Goal: Download file/media

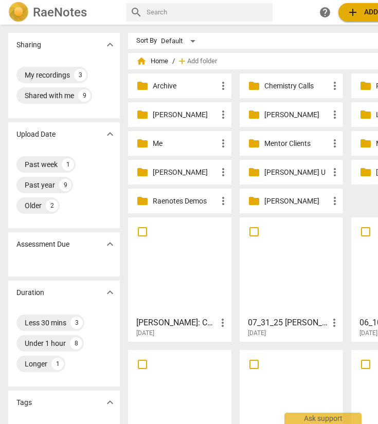
click at [275, 178] on div "folder Quinn U more_vert" at bounding box center [290, 172] width 103 height 25
click at [272, 171] on p "Quinn U" at bounding box center [296, 172] width 64 height 11
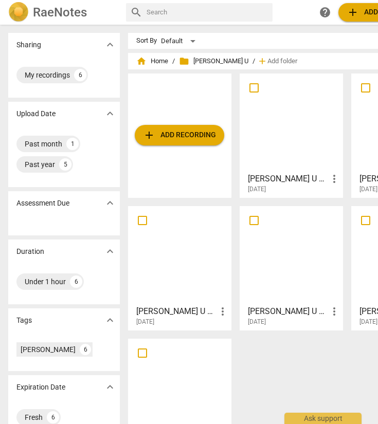
click at [194, 132] on span "add Add recording" at bounding box center [179, 135] width 73 height 12
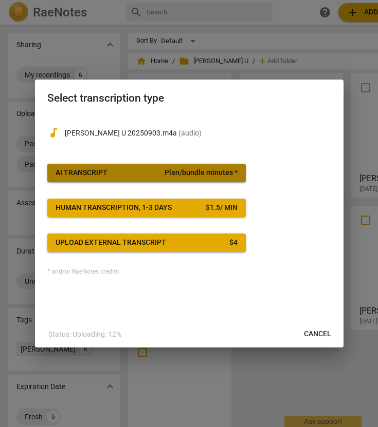
click at [122, 168] on span "AI Transcript Plan/bundle minutes *" at bounding box center [146, 173] width 182 height 10
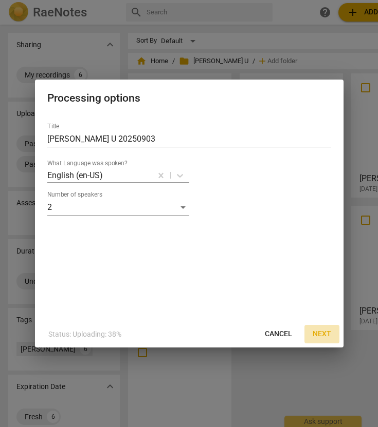
click at [327, 332] on span "Next" at bounding box center [321, 334] width 18 height 10
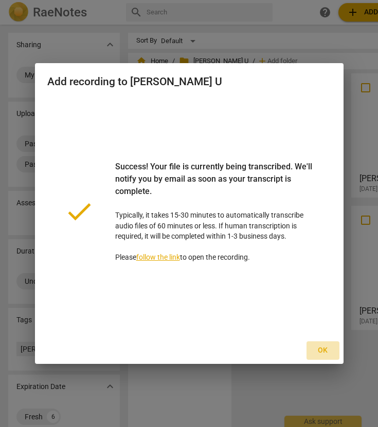
click at [327, 346] on span "Ok" at bounding box center [322, 351] width 16 height 10
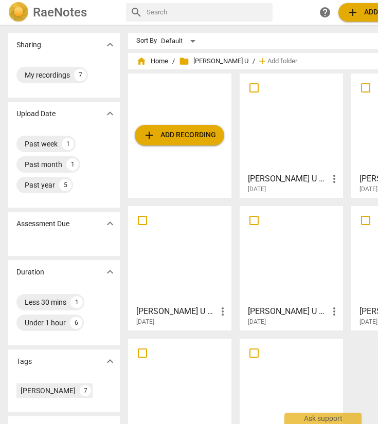
click at [156, 61] on span "home Home" at bounding box center [152, 61] width 32 height 10
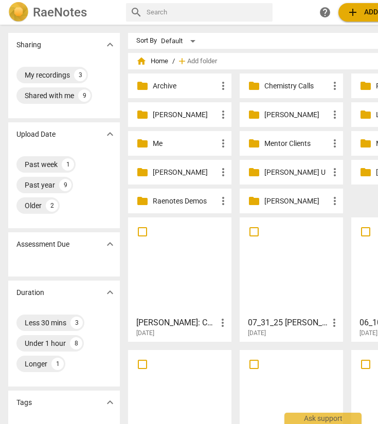
click at [280, 199] on p "Satya K" at bounding box center [296, 201] width 64 height 11
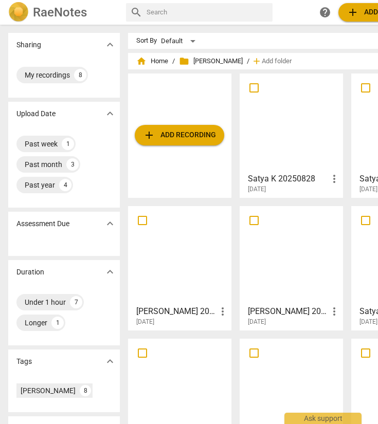
click at [177, 129] on span "add Add recording" at bounding box center [179, 135] width 73 height 12
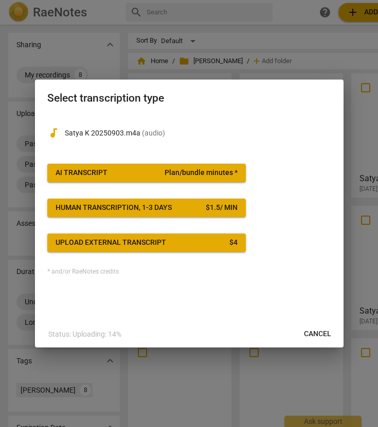
click at [115, 175] on span "AI Transcript Plan/bundle minutes *" at bounding box center [146, 173] width 182 height 10
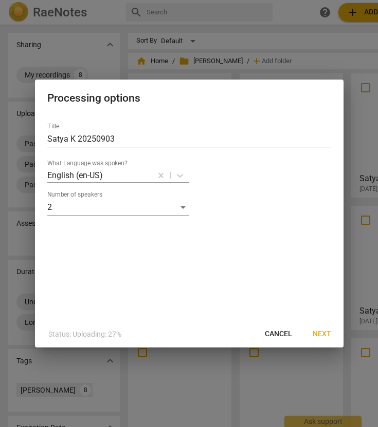
click at [327, 333] on span "Next" at bounding box center [321, 334] width 18 height 10
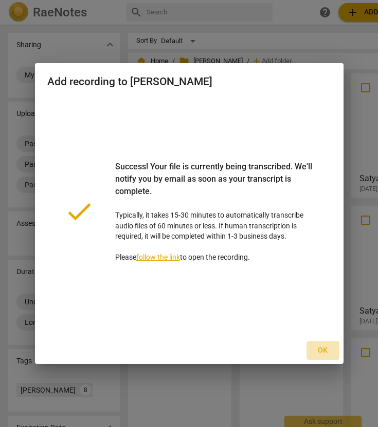
click at [320, 353] on span "Ok" at bounding box center [322, 351] width 16 height 10
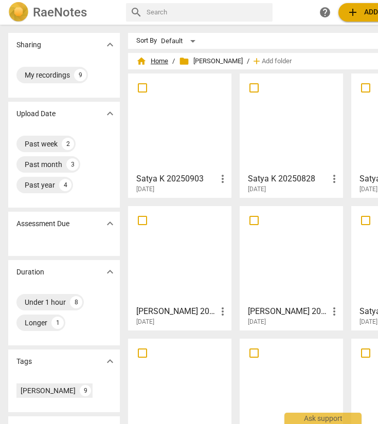
click at [151, 59] on span "home Home" at bounding box center [152, 61] width 32 height 10
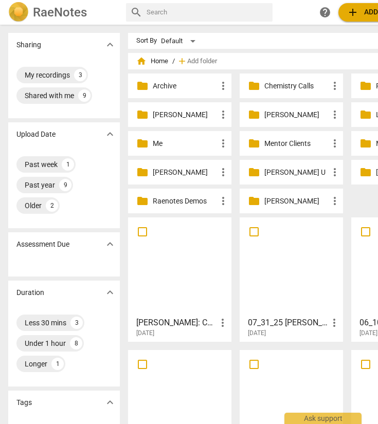
click at [172, 120] on div "folder Kate M more_vert" at bounding box center [179, 114] width 103 height 25
click at [166, 111] on p "Kate M" at bounding box center [185, 114] width 64 height 11
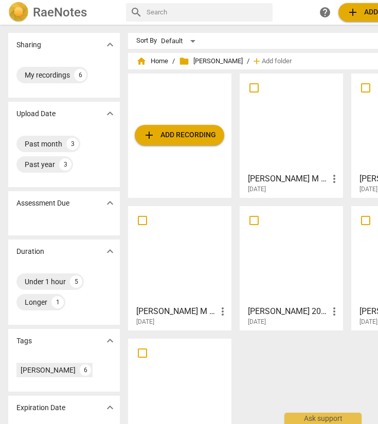
click at [181, 137] on span "add Add recording" at bounding box center [179, 135] width 73 height 12
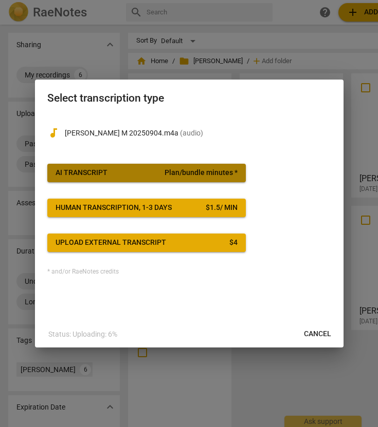
click at [101, 172] on div "AI Transcript" at bounding box center [81, 173] width 52 height 10
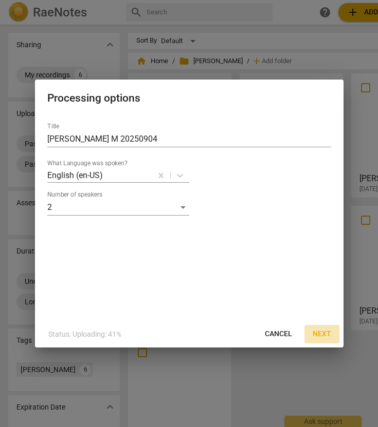
click at [325, 331] on span "Next" at bounding box center [321, 334] width 18 height 10
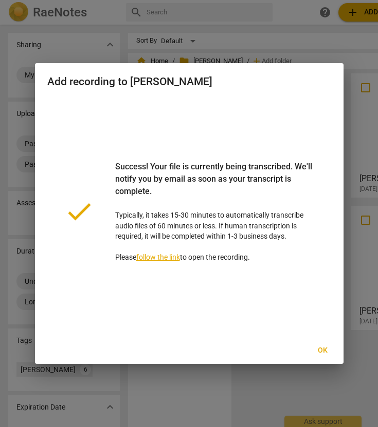
click at [322, 347] on span "Ok" at bounding box center [322, 351] width 16 height 10
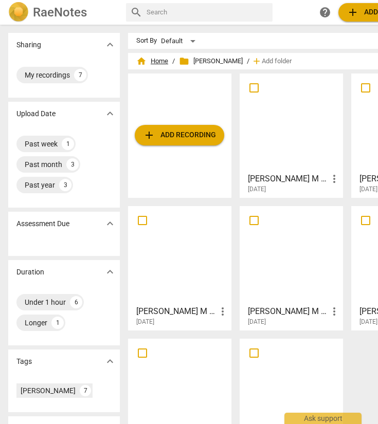
click at [159, 60] on span "home Home" at bounding box center [152, 61] width 32 height 10
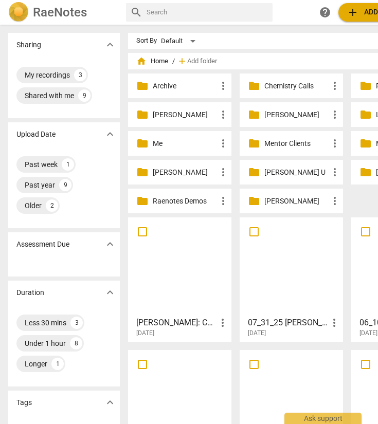
click at [271, 111] on p "Ken C" at bounding box center [296, 114] width 64 height 11
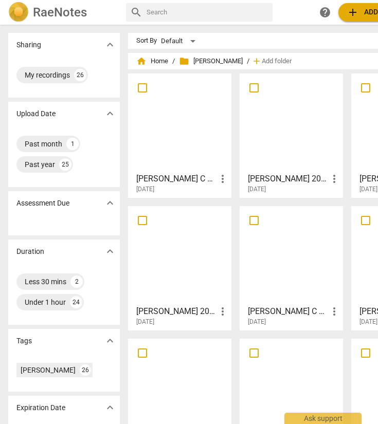
click at [356, 17] on span "add" at bounding box center [352, 12] width 12 height 12
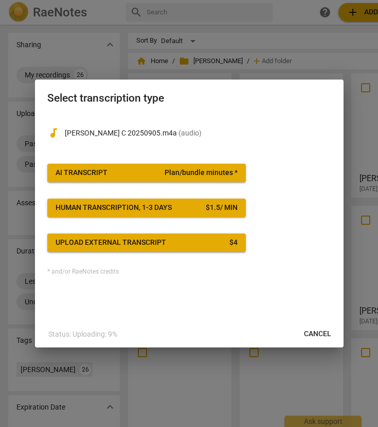
click at [95, 179] on button "AI Transcript Plan/bundle minutes *" at bounding box center [146, 173] width 198 height 18
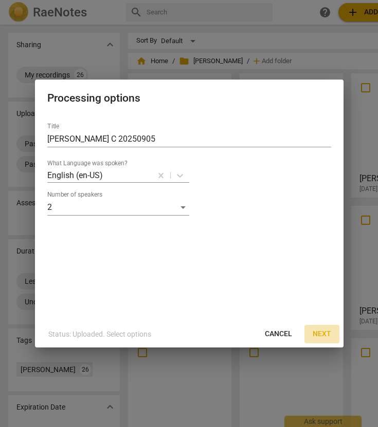
click at [330, 337] on span "Next" at bounding box center [321, 334] width 18 height 10
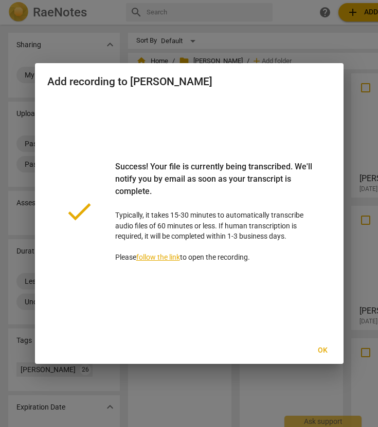
click at [321, 353] on span "Ok" at bounding box center [322, 351] width 16 height 10
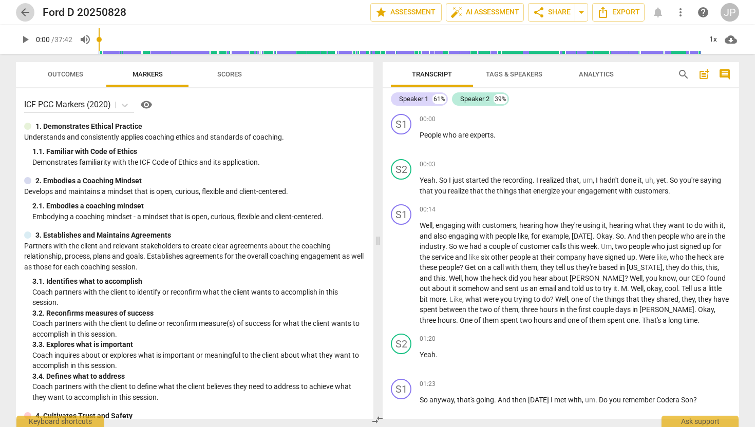
click at [27, 7] on span "arrow_back" at bounding box center [25, 12] width 12 height 12
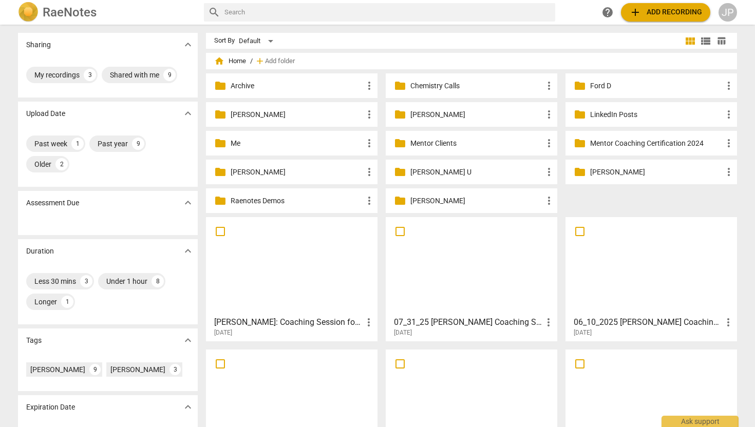
click at [424, 169] on p "Quinn U" at bounding box center [476, 172] width 133 height 11
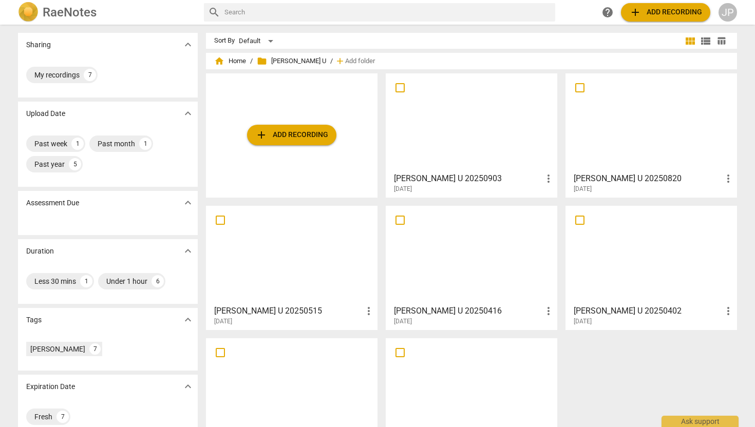
click at [471, 136] on div at bounding box center [471, 122] width 164 height 91
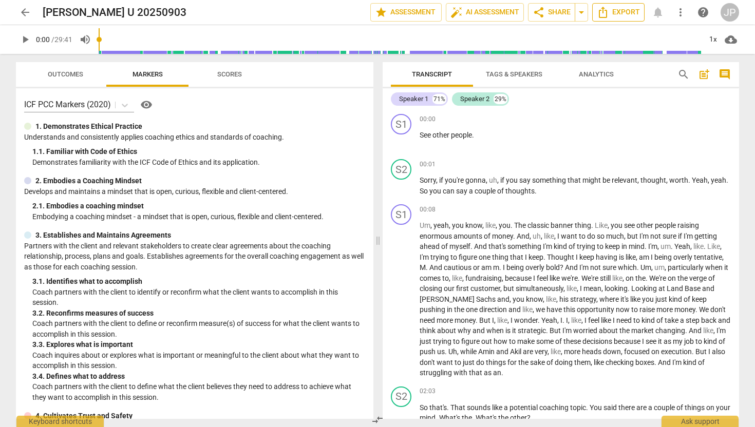
click at [628, 8] on span "Export" at bounding box center [618, 12] width 43 height 12
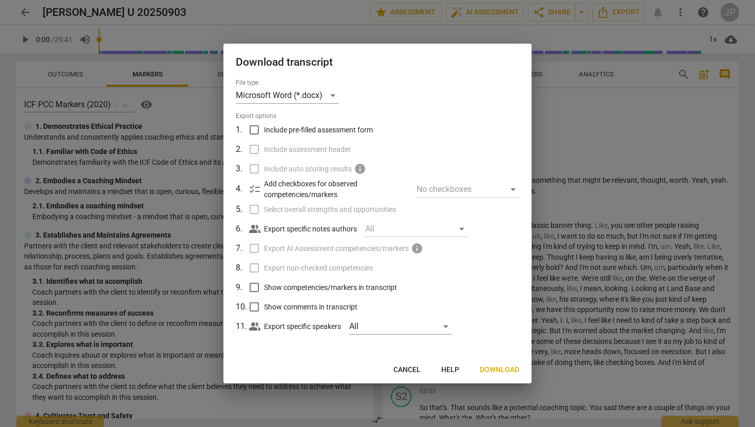
click at [402, 377] on button "Cancel" at bounding box center [407, 370] width 44 height 18
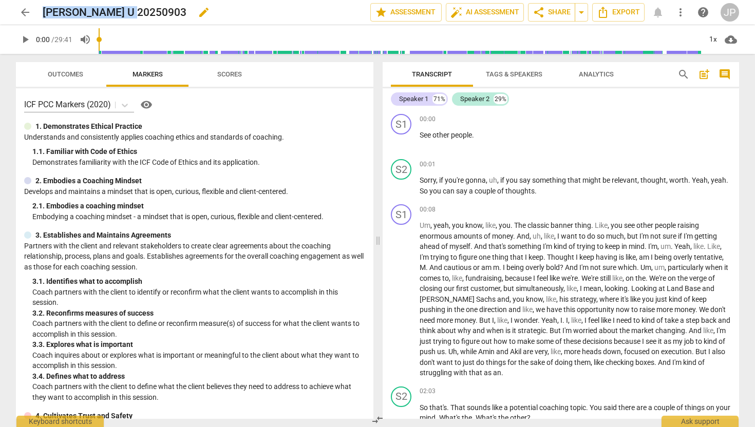
drag, startPoint x: 133, startPoint y: 11, endPoint x: 45, endPoint y: 5, distance: 87.5
click at [45, 5] on div "Quinn U 20250903 edit" at bounding box center [203, 12] width 320 height 18
copy h2 "Quinn U 20250903"
click at [620, 8] on span "Export" at bounding box center [618, 12] width 43 height 12
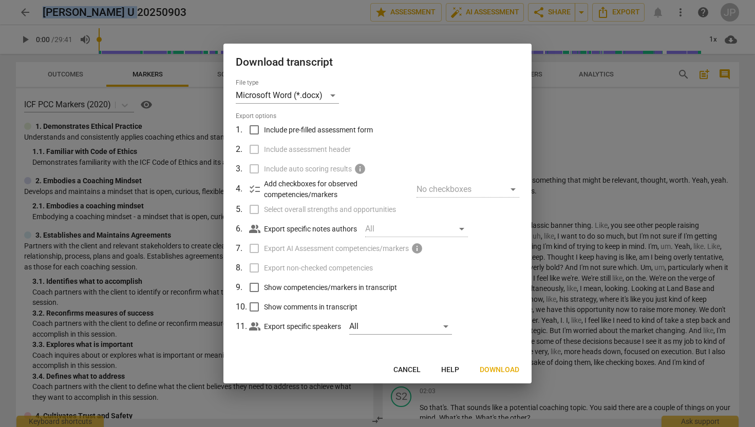
click at [496, 369] on span "Download" at bounding box center [500, 370] width 40 height 10
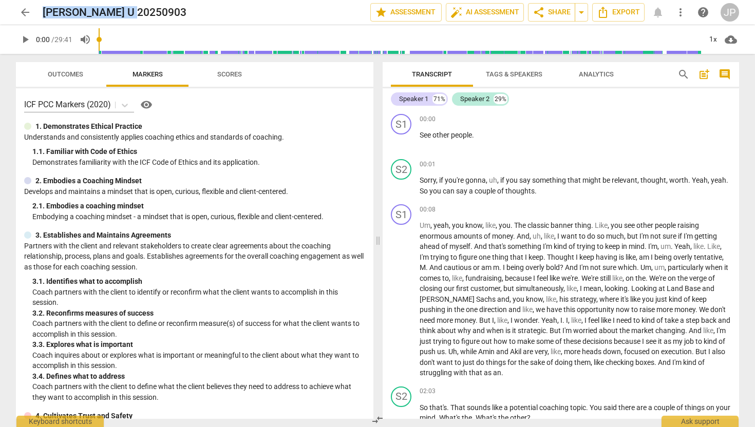
click at [22, 11] on span "arrow_back" at bounding box center [25, 12] width 12 height 12
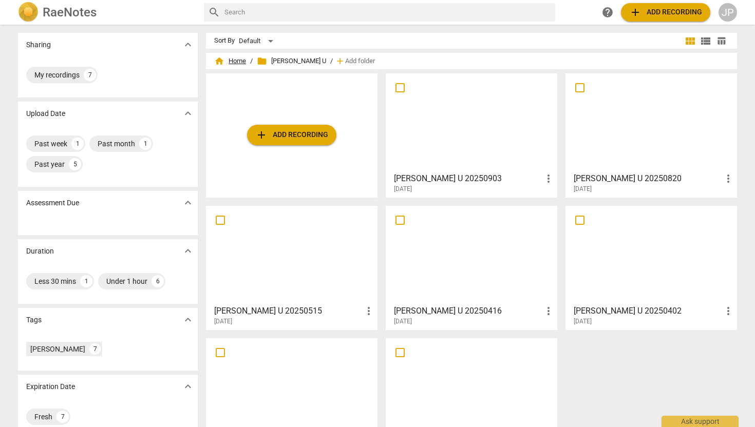
click at [239, 62] on span "home Home" at bounding box center [230, 61] width 32 height 10
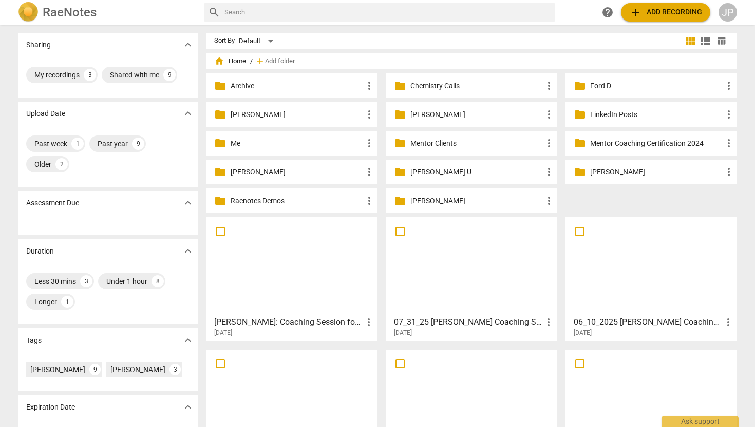
click at [438, 199] on p "Satya K" at bounding box center [476, 201] width 133 height 11
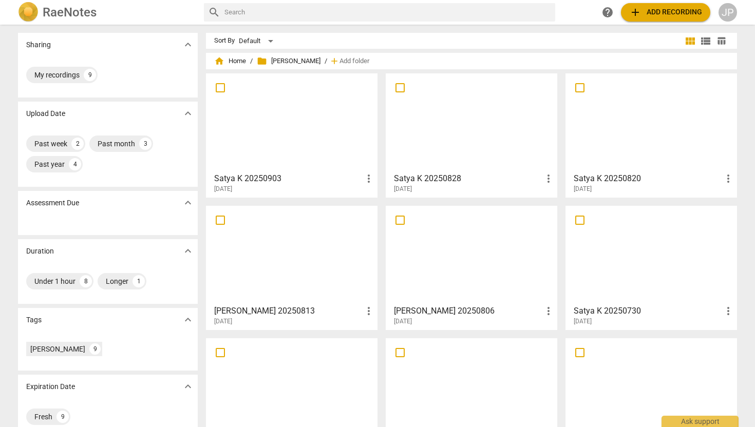
click at [275, 162] on div at bounding box center [292, 122] width 164 height 91
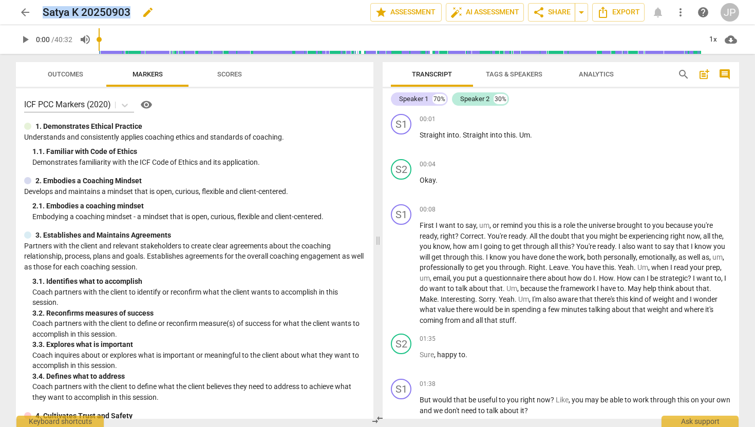
drag, startPoint x: 128, startPoint y: 14, endPoint x: 43, endPoint y: 11, distance: 85.4
click at [43, 11] on h2 "Satya K 20250903" at bounding box center [87, 12] width 88 height 13
copy h2 "Satya K 20250903"
click at [622, 15] on span "Export" at bounding box center [618, 12] width 43 height 12
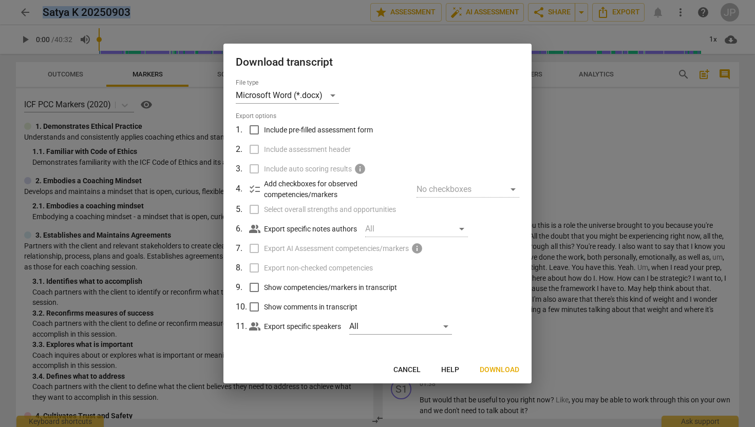
click at [495, 370] on span "Download" at bounding box center [500, 370] width 40 height 10
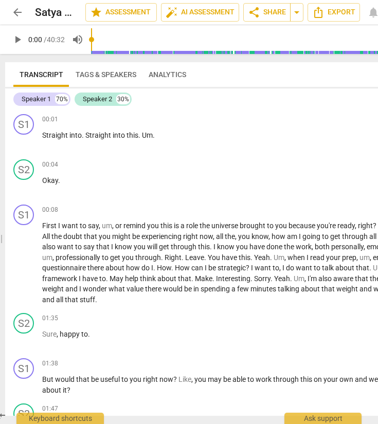
drag, startPoint x: 230, startPoint y: 237, endPoint x: -12, endPoint y: 255, distance: 243.1
click at [0, 0] on html "arrow_back Satya K 20250903 edit star Assessment auto_fix_high AI Assessment sh…" at bounding box center [189, 0] width 378 height 0
click at [16, 9] on span "arrow_back" at bounding box center [17, 12] width 12 height 12
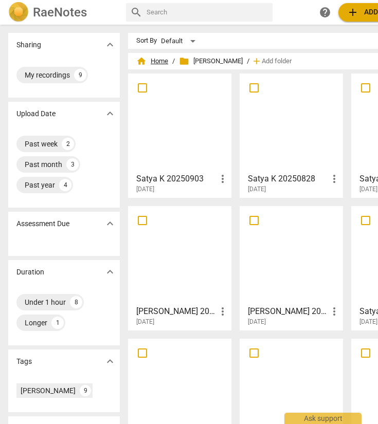
click at [156, 61] on span "home Home" at bounding box center [152, 61] width 32 height 10
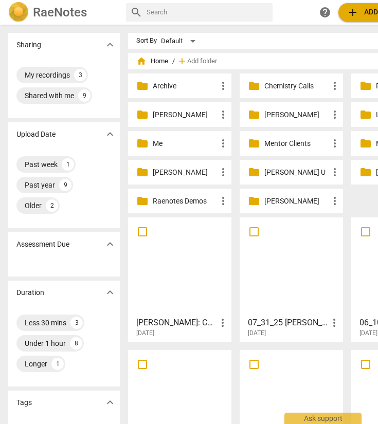
click at [170, 114] on p "Kate M" at bounding box center [185, 114] width 64 height 11
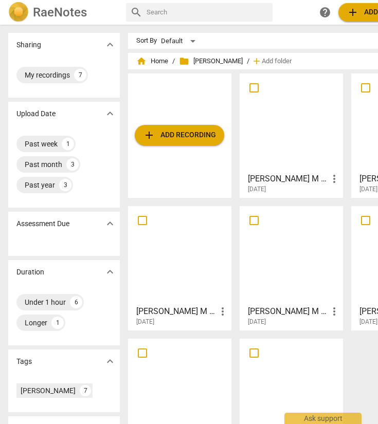
click at [275, 181] on h3 "Kate M 20250904" at bounding box center [288, 179] width 80 height 12
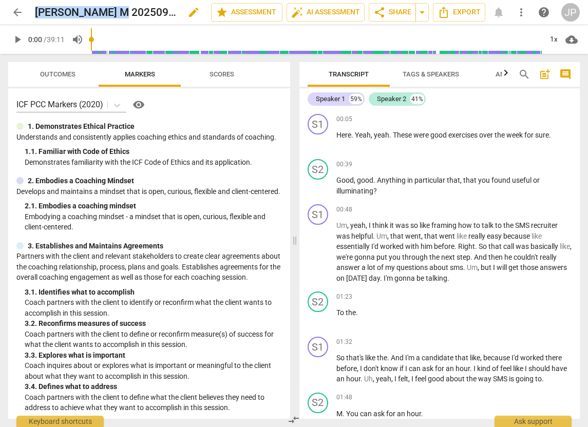
drag, startPoint x: 120, startPoint y: 12, endPoint x: 36, endPoint y: 16, distance: 83.9
click at [35, 16] on h2 "Kate M 20250904" at bounding box center [105, 12] width 141 height 13
copy h2 "Kate M 20250904"
click at [454, 11] on span "Export" at bounding box center [459, 12] width 43 height 12
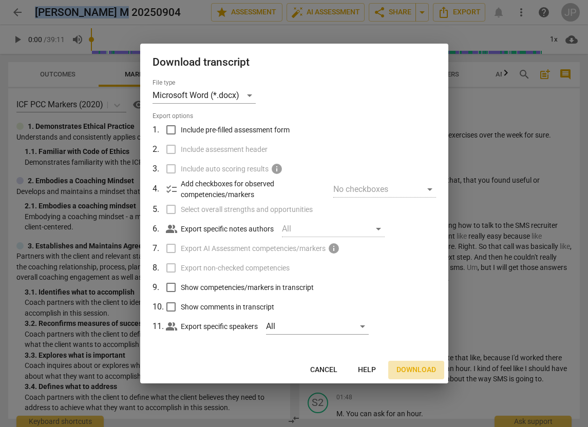
click at [418, 365] on span "Download" at bounding box center [417, 370] width 40 height 10
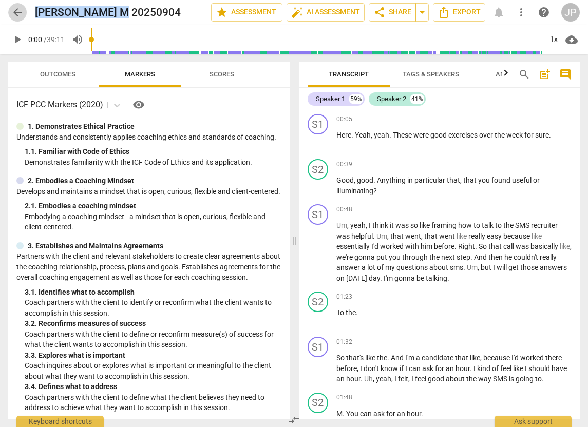
click at [16, 13] on span "arrow_back" at bounding box center [17, 12] width 12 height 12
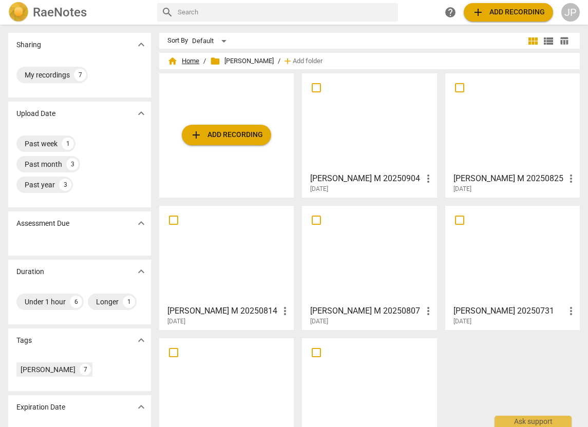
click at [188, 58] on span "home Home" at bounding box center [183, 61] width 32 height 10
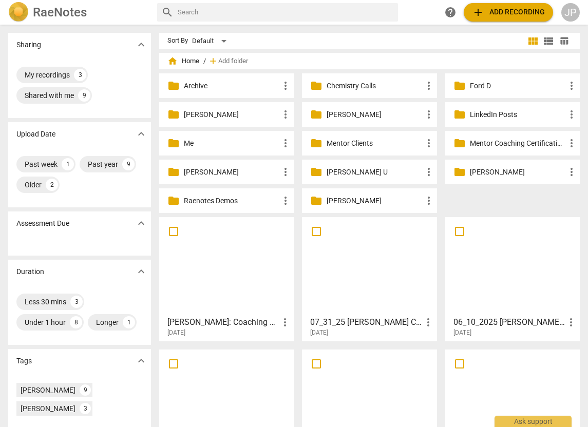
click at [335, 115] on p "Ken C" at bounding box center [375, 114] width 96 height 11
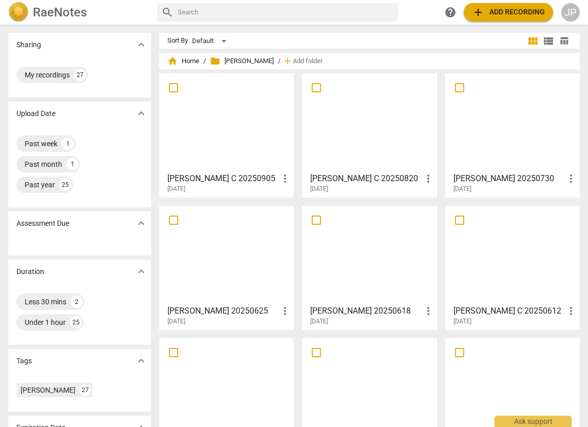
click at [197, 177] on h3 "Ken C 20250905" at bounding box center [222, 179] width 111 height 12
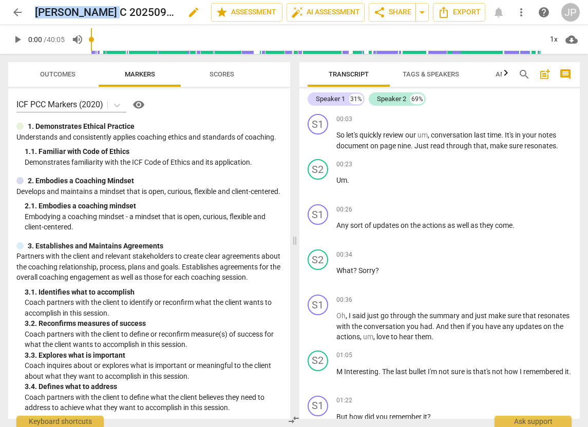
drag, startPoint x: 116, startPoint y: 10, endPoint x: 36, endPoint y: 12, distance: 80.2
click at [36, 12] on div "Ken C 20250905 edit" at bounding box center [119, 12] width 168 height 18
copy h2 "Ken C 20250905"
click at [457, 11] on span "Export" at bounding box center [459, 12] width 43 height 12
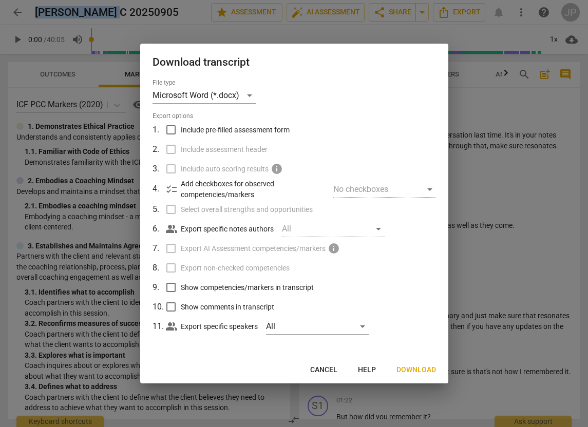
click at [412, 369] on span "Download" at bounding box center [417, 370] width 40 height 10
